Goal: Navigation & Orientation: Find specific page/section

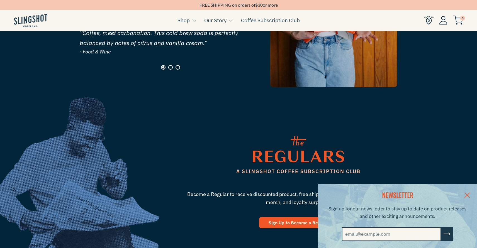
scroll to position [854, 0]
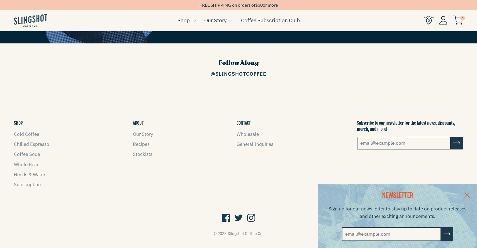
click at [429, 22] on img at bounding box center [428, 20] width 9 height 9
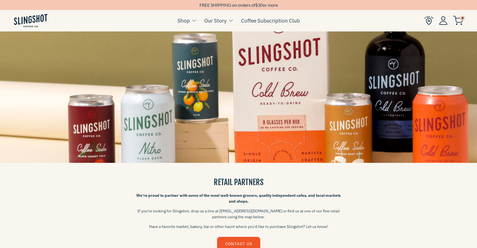
click at [29, 23] on img at bounding box center [30, 20] width 33 height 13
